Goal: Information Seeking & Learning: Check status

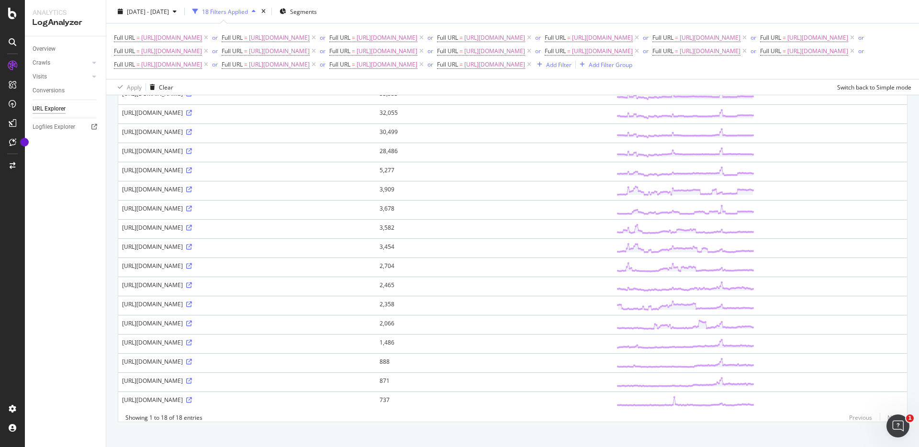
scroll to position [152, 0]
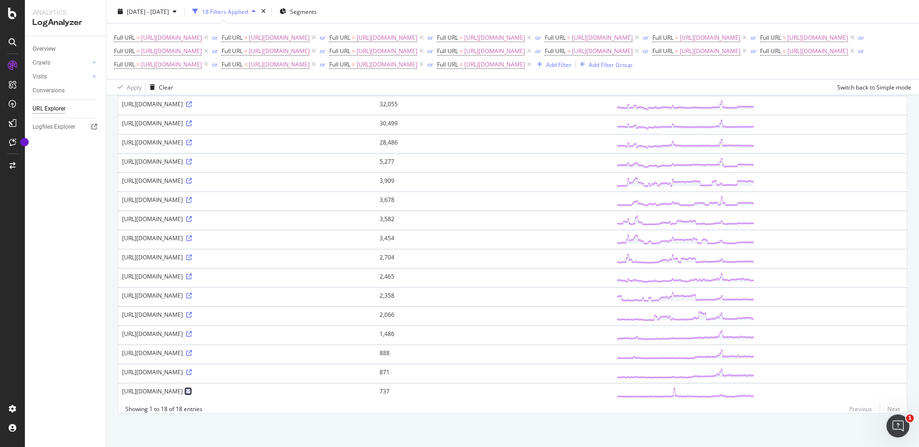
click at [192, 392] on icon at bounding box center [189, 392] width 6 height 6
click at [192, 121] on icon at bounding box center [189, 124] width 6 height 6
click at [192, 394] on icon at bounding box center [189, 392] width 6 height 6
click at [192, 373] on icon at bounding box center [189, 373] width 6 height 6
click at [192, 352] on icon at bounding box center [189, 354] width 6 height 6
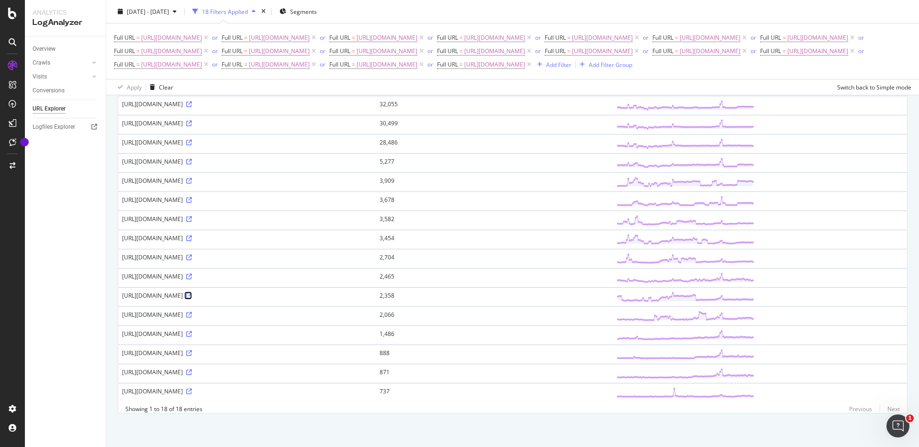
click at [192, 297] on icon at bounding box center [189, 296] width 6 height 6
click at [192, 237] on icon at bounding box center [189, 239] width 6 height 6
click at [192, 257] on icon at bounding box center [189, 258] width 6 height 6
click at [192, 215] on link at bounding box center [188, 219] width 7 height 8
